Goal: Find specific page/section: Find specific page/section

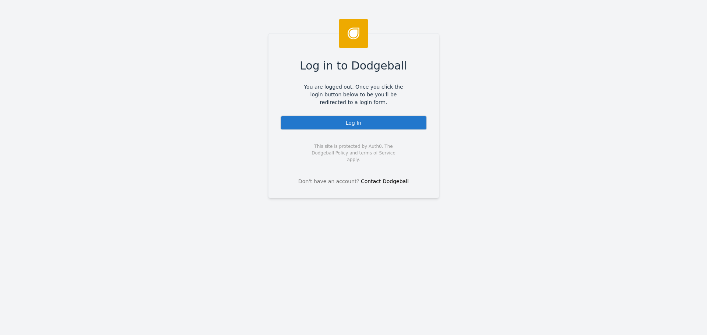
click at [372, 126] on div "Log In" at bounding box center [353, 123] width 147 height 15
drag, startPoint x: 326, startPoint y: 127, endPoint x: 262, endPoint y: 65, distance: 89.0
click at [326, 126] on div "Log In" at bounding box center [353, 123] width 147 height 15
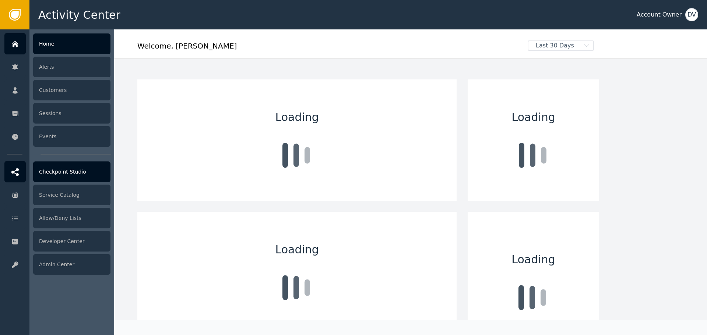
click at [46, 174] on div "Checkpoint Studio" at bounding box center [71, 172] width 77 height 21
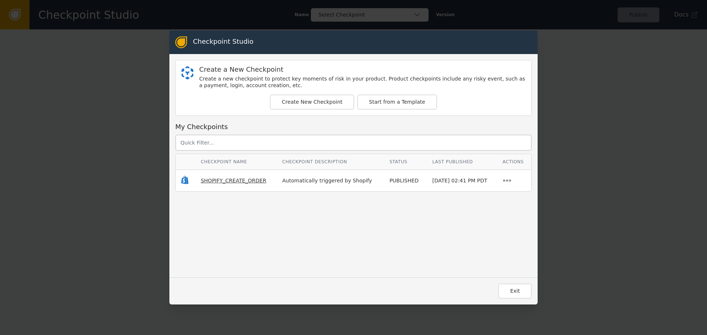
click at [238, 178] on span "SHOPIFY_CREATE_ORDER" at bounding box center [234, 181] width 66 height 6
